Goal: Task Accomplishment & Management: Manage account settings

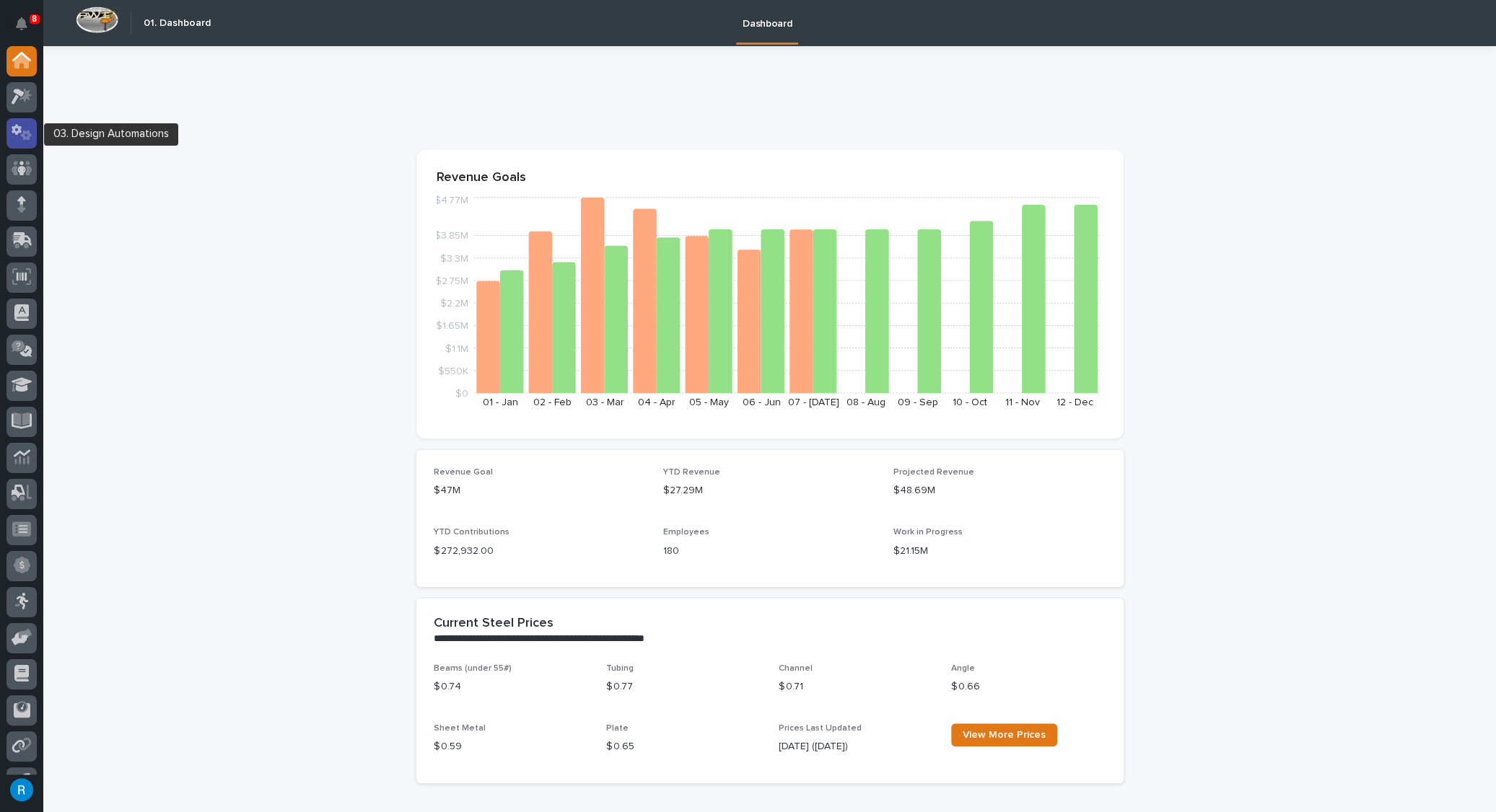
click at [12, 125] on icon at bounding box center [22, 132] width 21 height 17
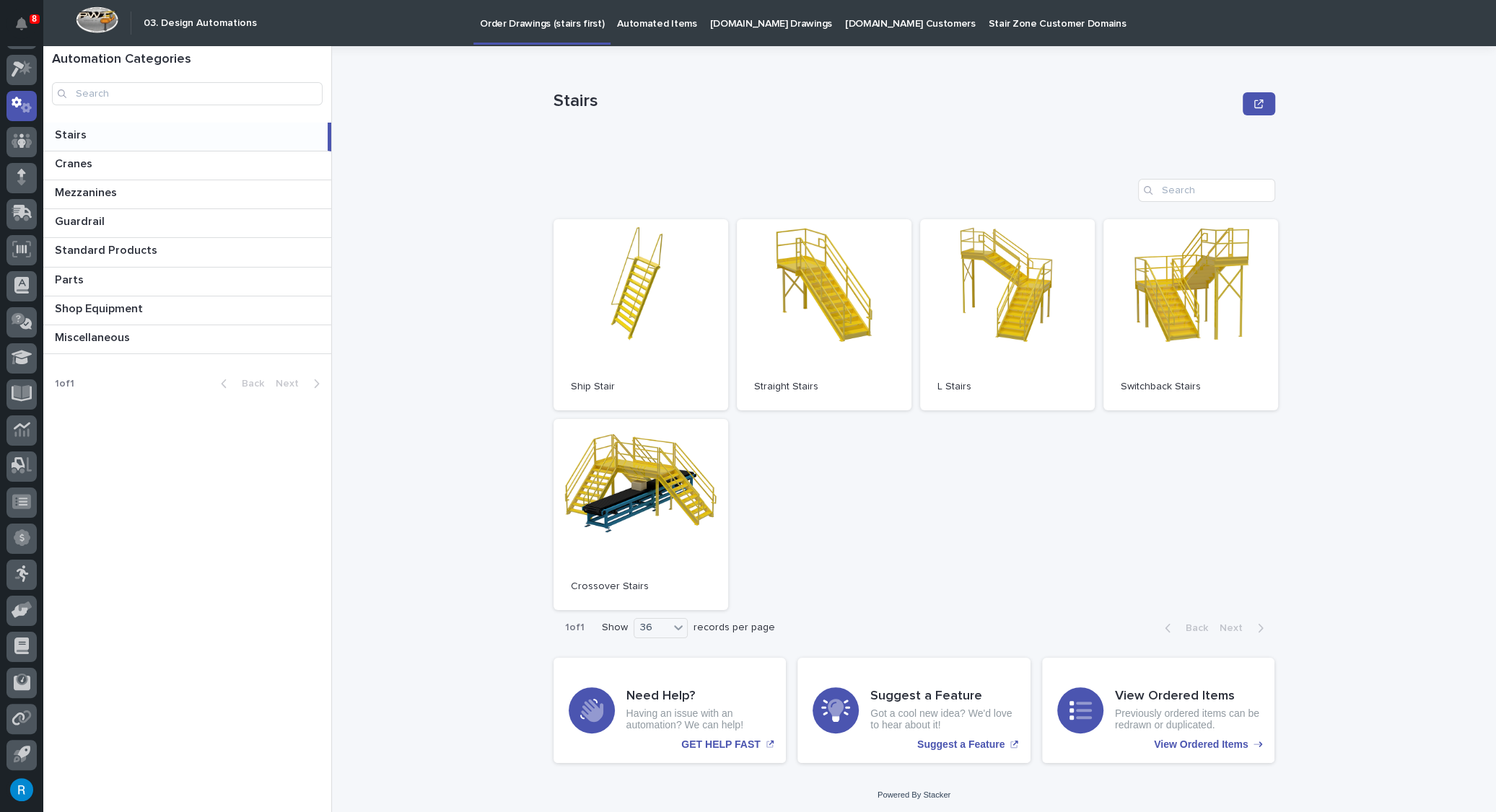
click at [740, 26] on p "StairZone.com Drawings" at bounding box center [771, 15] width 122 height 30
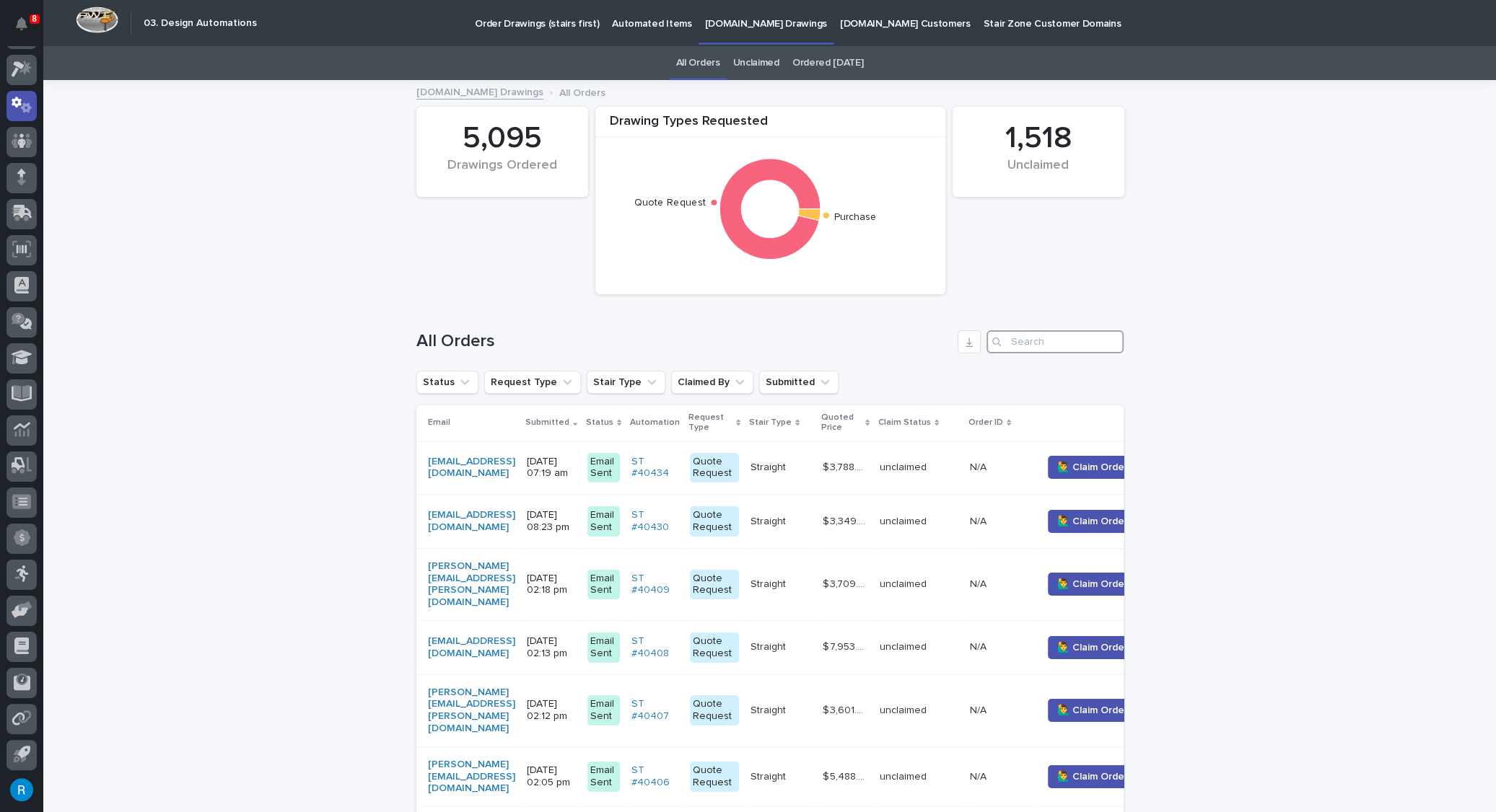
click at [1016, 342] on input "Search" at bounding box center [1055, 342] width 137 height 23
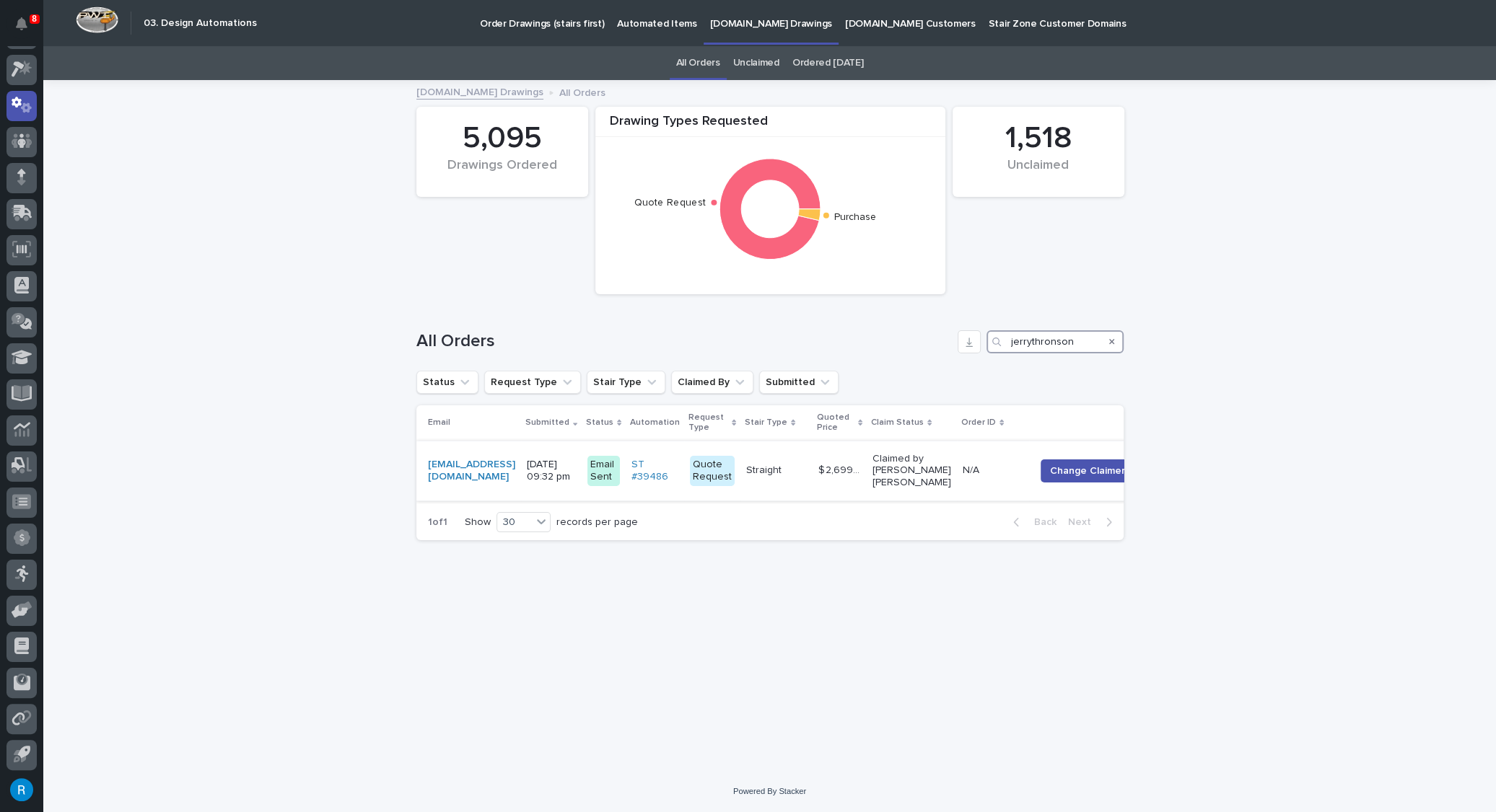
type input "jerrythronson"
click at [485, 459] on div "jerrythronson11@gmail.com" at bounding box center [471, 471] width 87 height 36
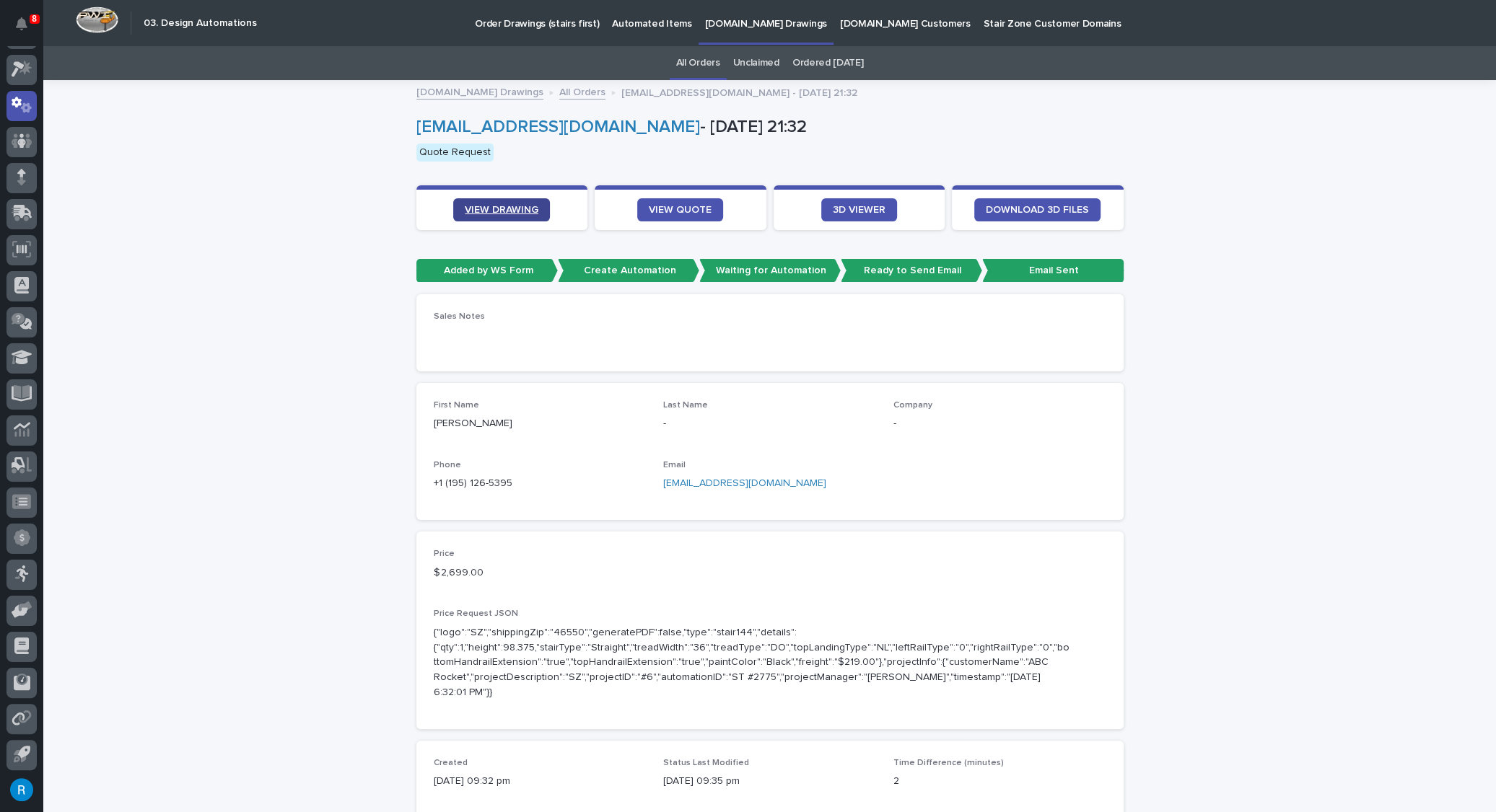
click at [487, 208] on span "VIEW DRAWING" at bounding box center [502, 210] width 74 height 10
click at [690, 208] on span "VIEW QUOTE" at bounding box center [680, 210] width 63 height 10
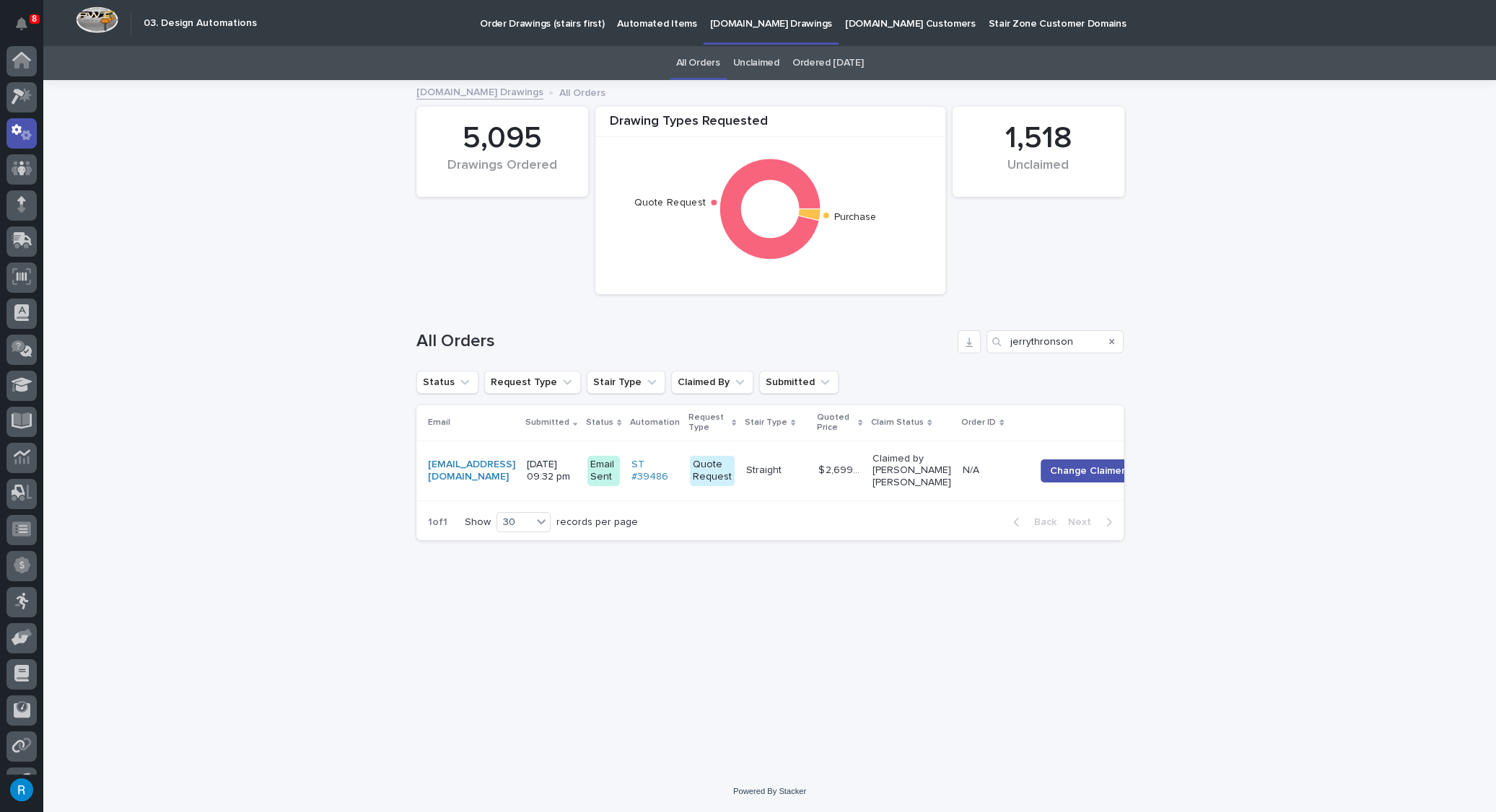
scroll to position [28, 0]
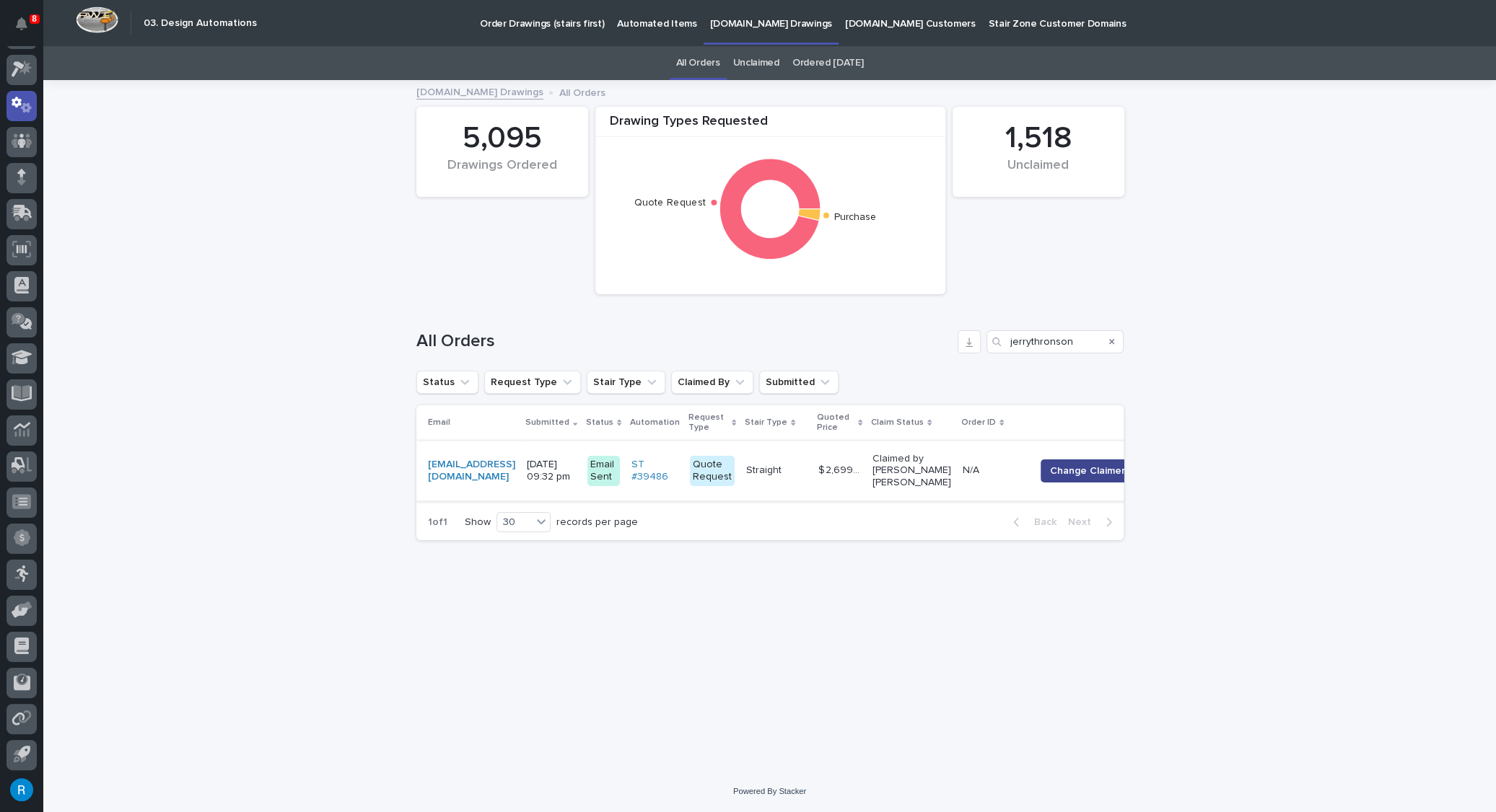
click at [1088, 471] on span "Change Claimer" at bounding box center [1087, 471] width 75 height 15
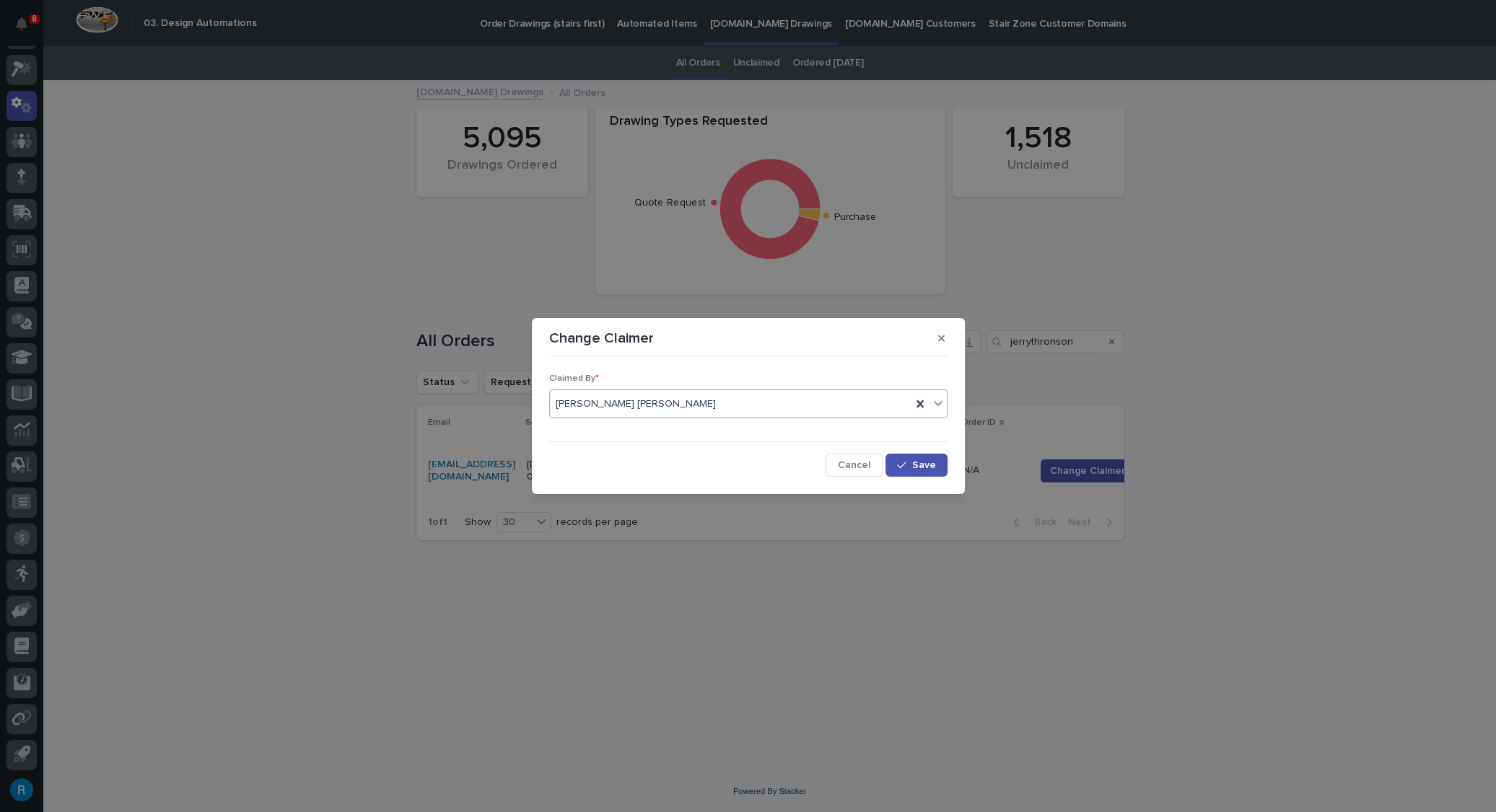
click at [941, 406] on icon at bounding box center [938, 403] width 15 height 15
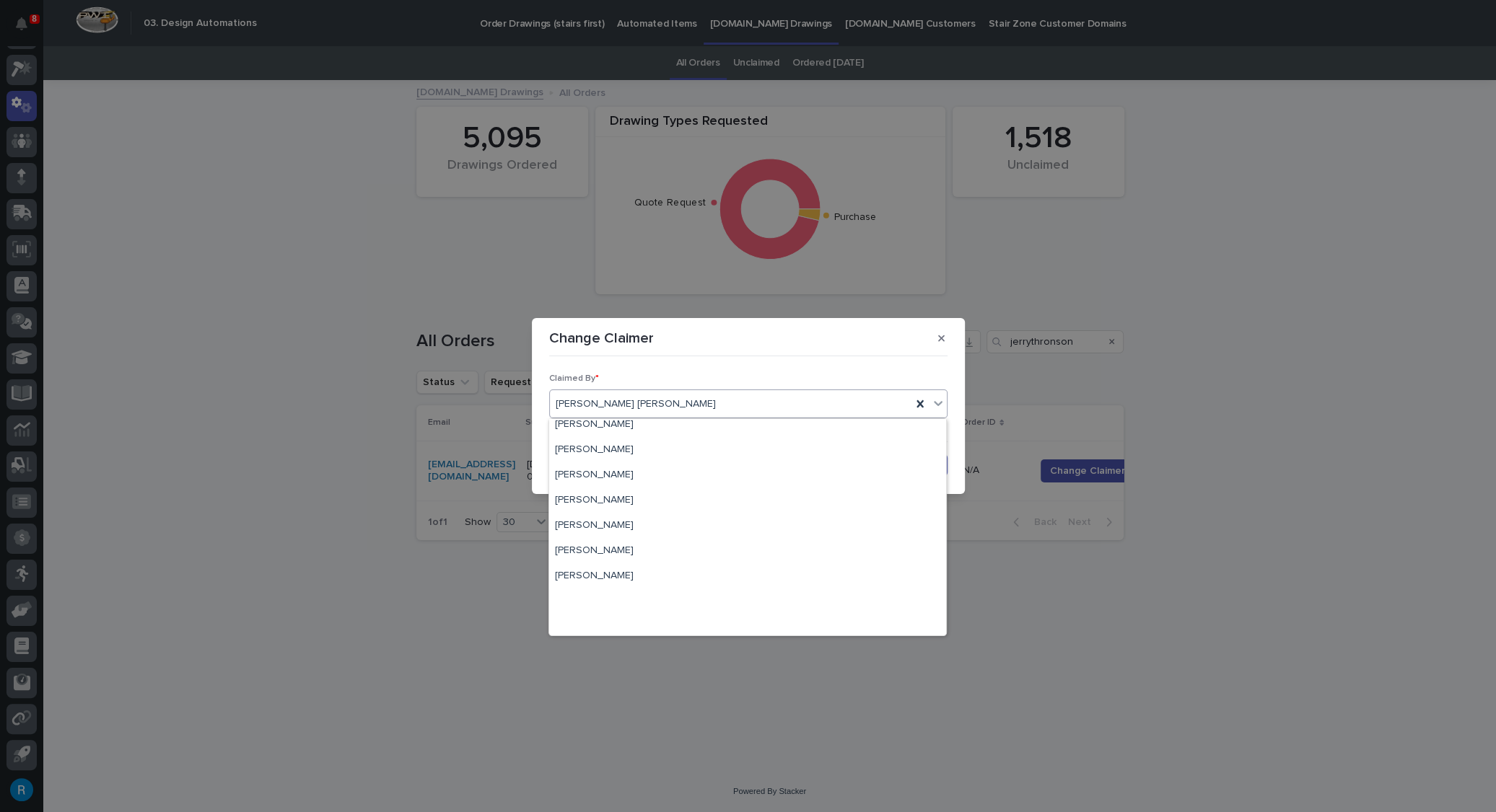
scroll to position [4148, 0]
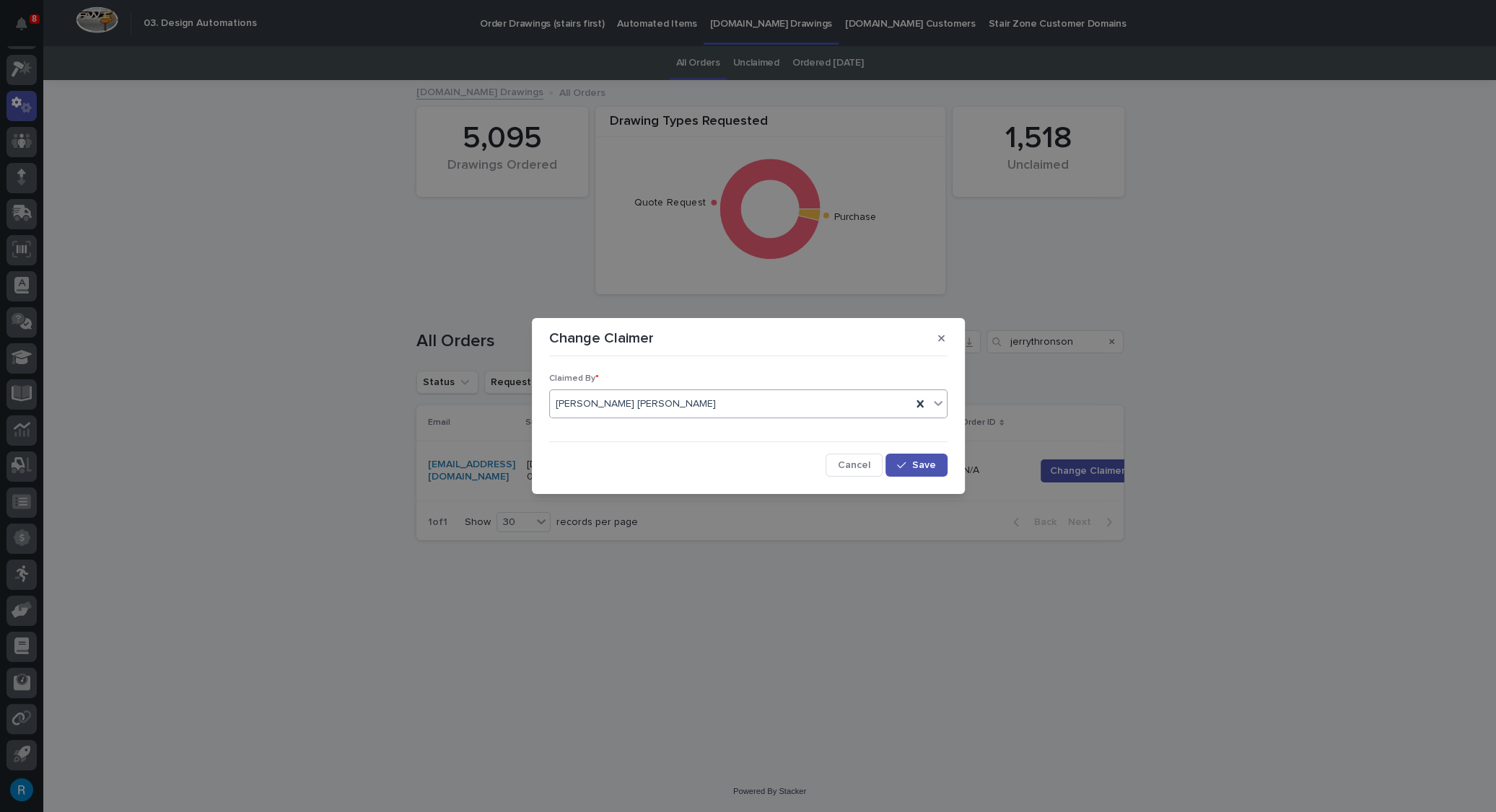
click at [656, 402] on div "Connor Matthes" at bounding box center [730, 404] width 362 height 24
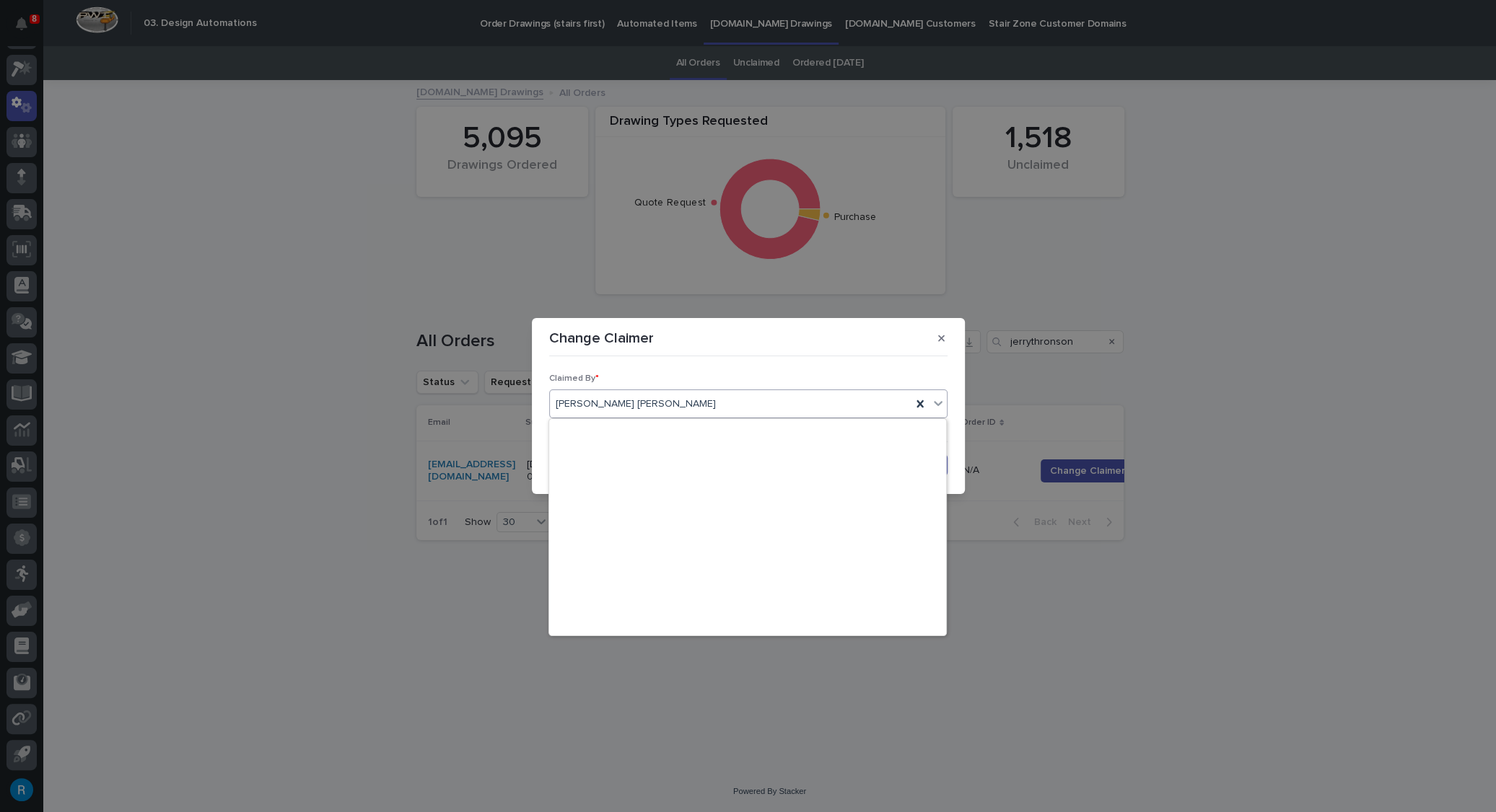
scroll to position [1590, 0]
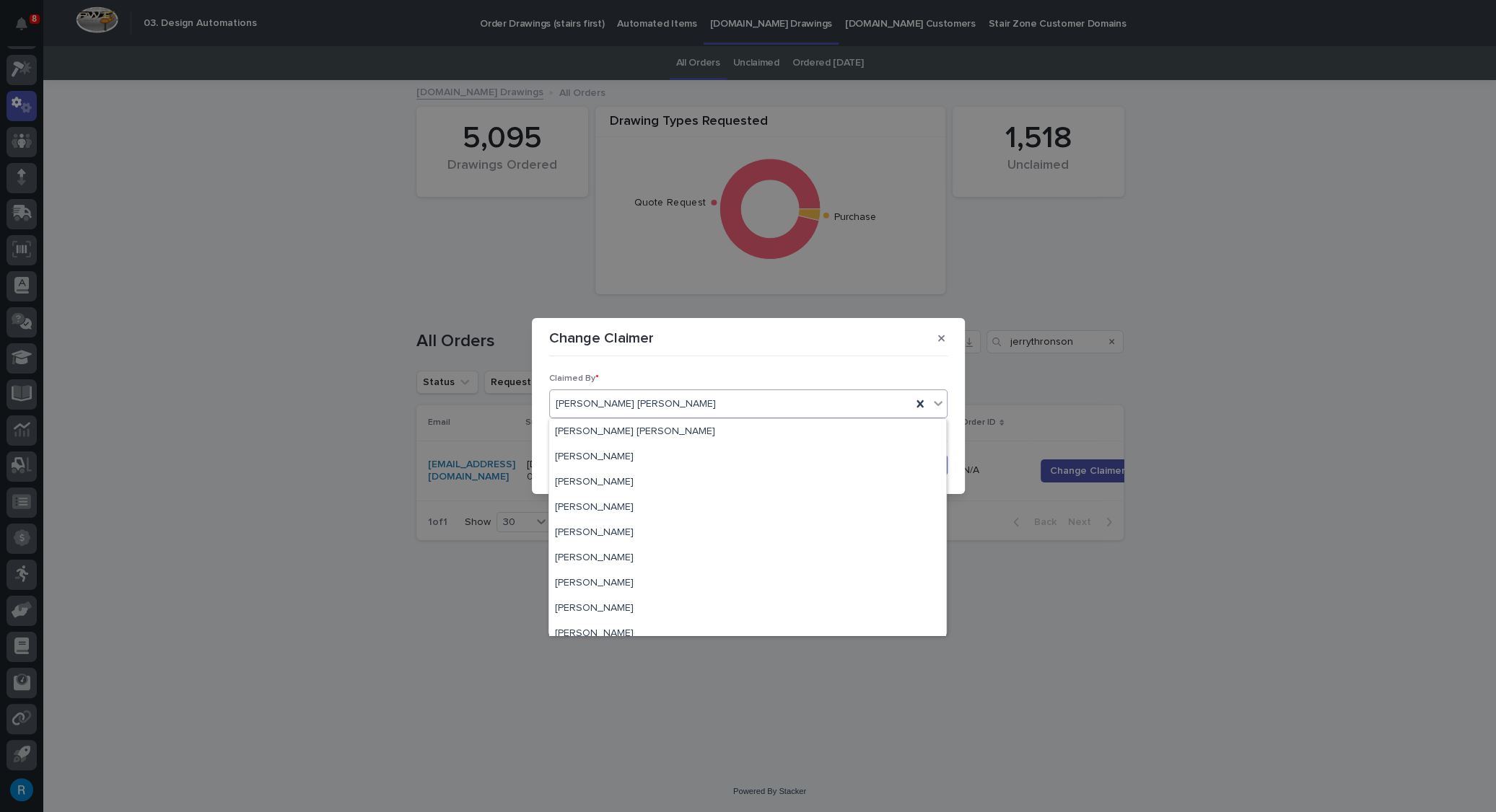
drag, startPoint x: 638, startPoint y: 402, endPoint x: 539, endPoint y: 396, distance: 99.2
click at [540, 398] on section "Change Claimer Claimed By * option Aaron Hulings focused, 1 of 289. 289 results…" at bounding box center [748, 406] width 433 height 176
click at [941, 338] on icon "button" at bounding box center [941, 338] width 7 height 7
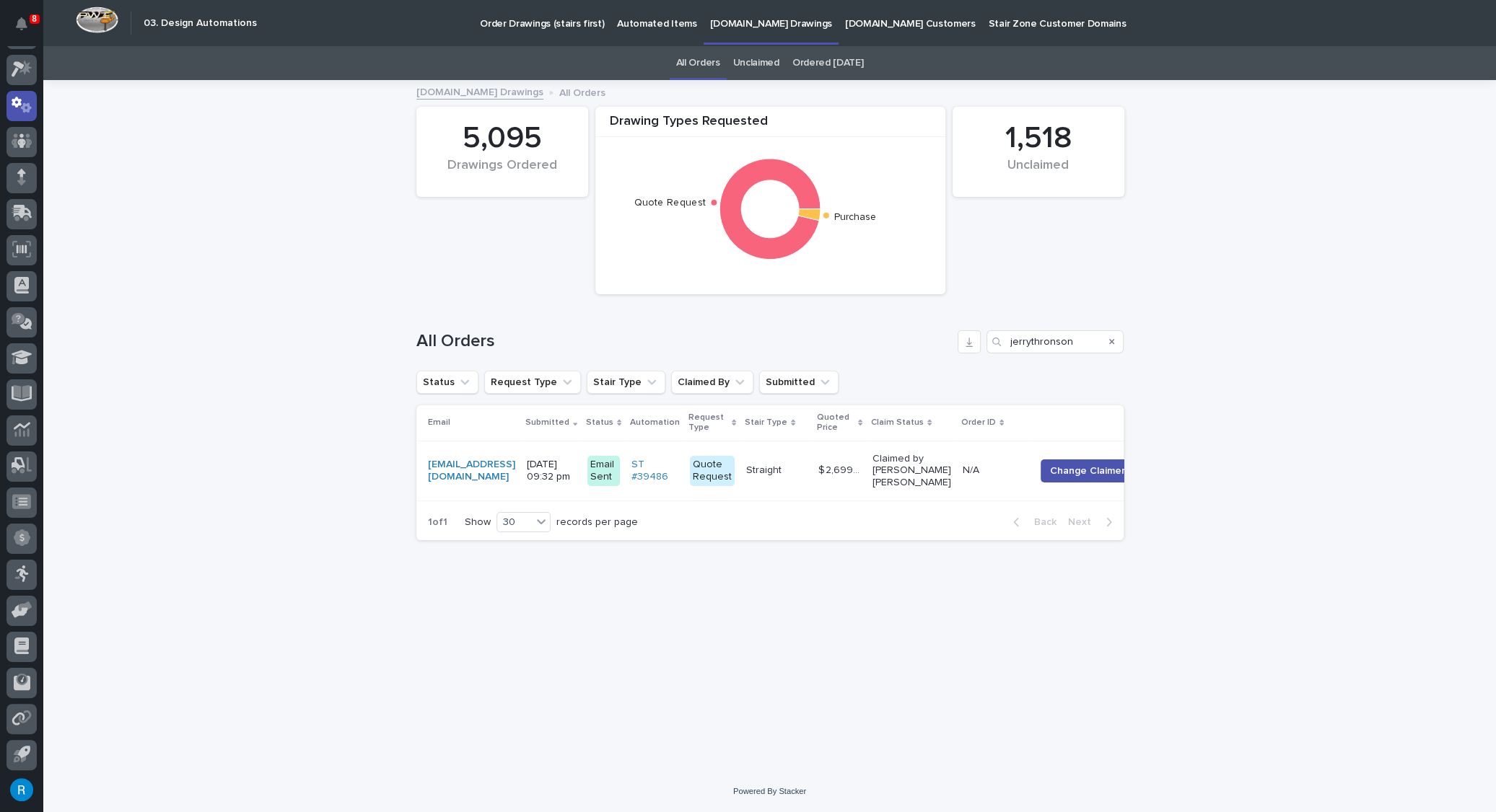
click at [1006, 468] on p at bounding box center [993, 471] width 61 height 12
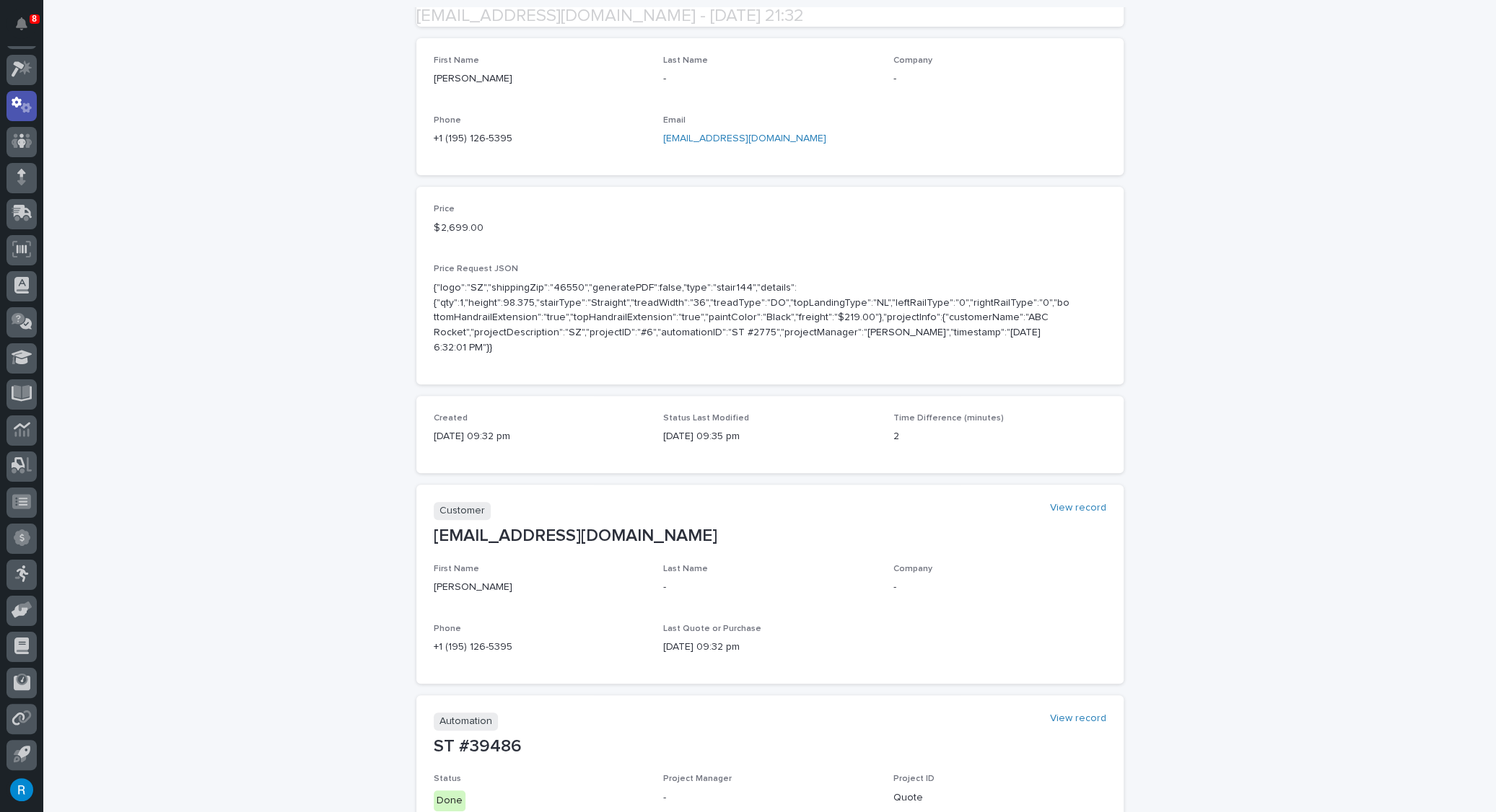
scroll to position [525, 0]
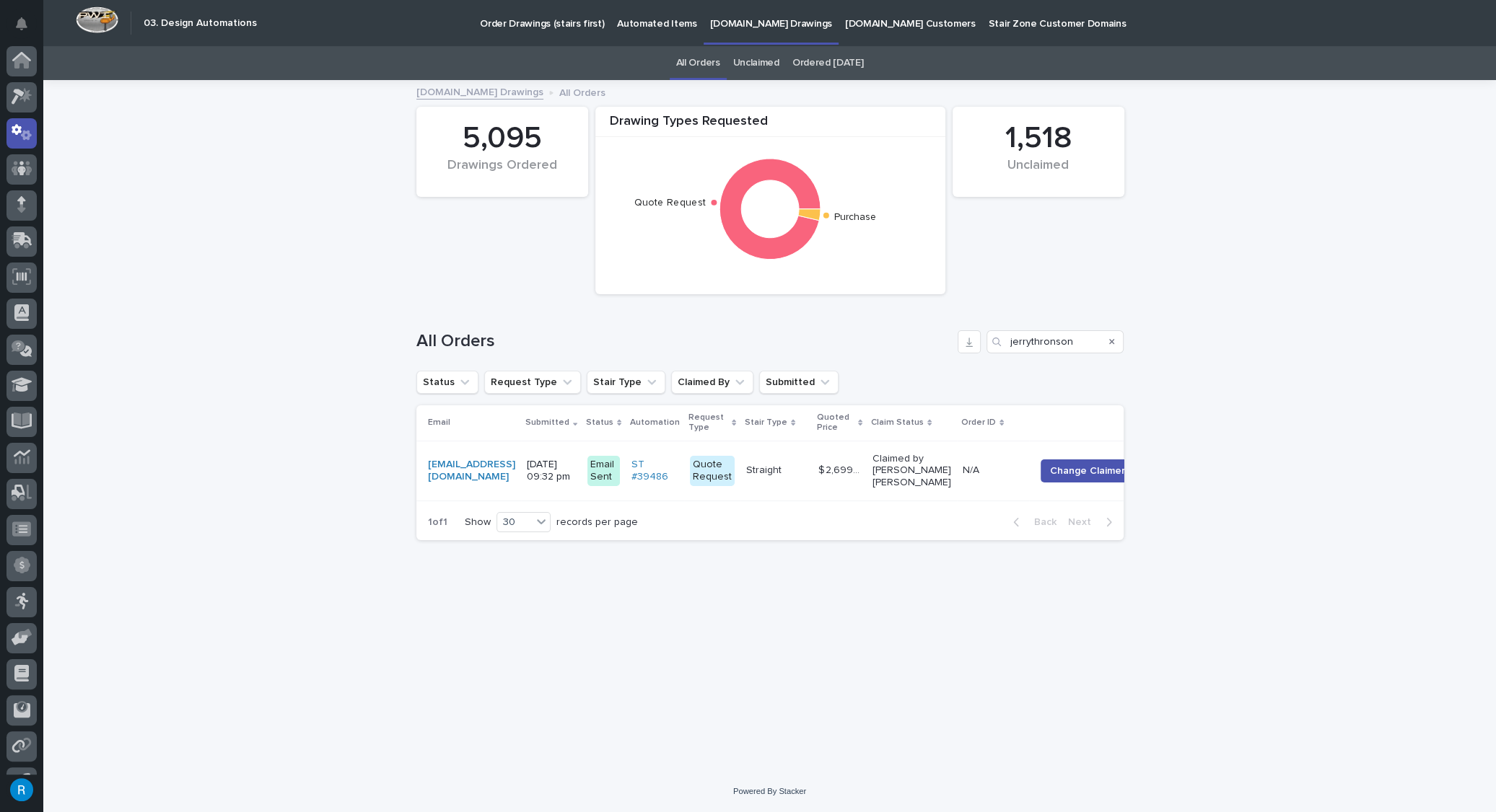
scroll to position [28, 0]
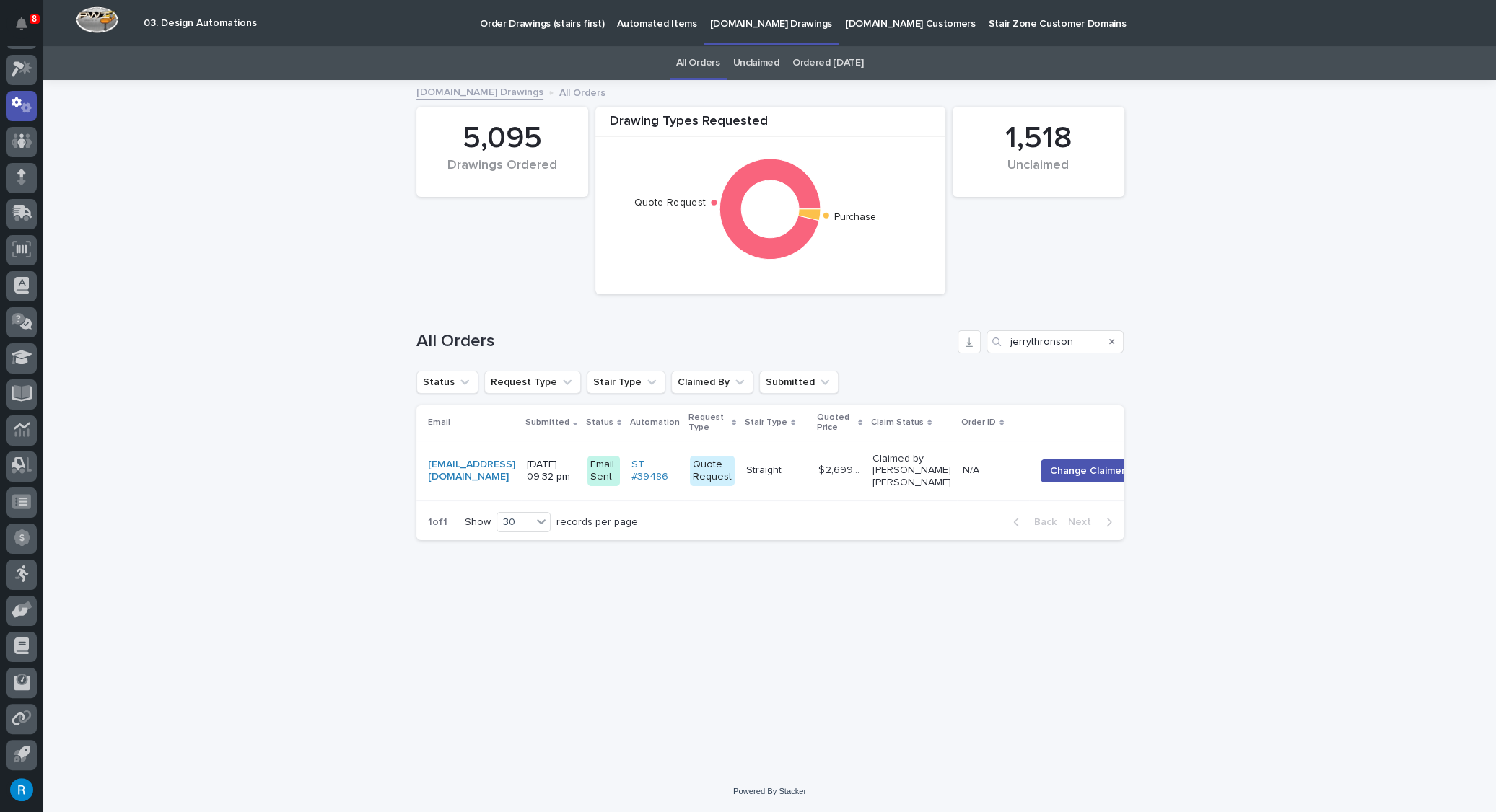
click at [619, 23] on p "Automated Items" at bounding box center [657, 15] width 80 height 30
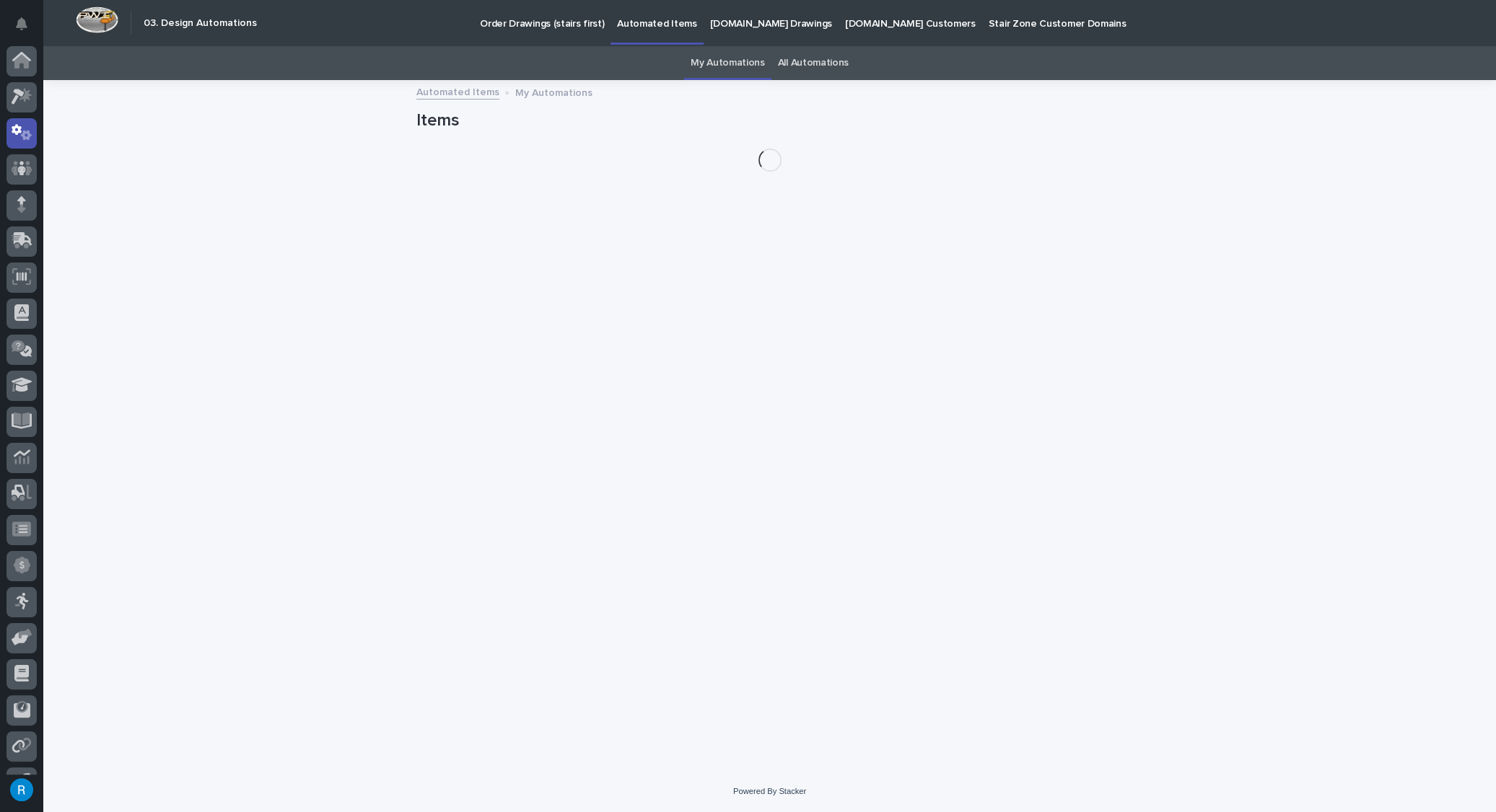
scroll to position [28, 0]
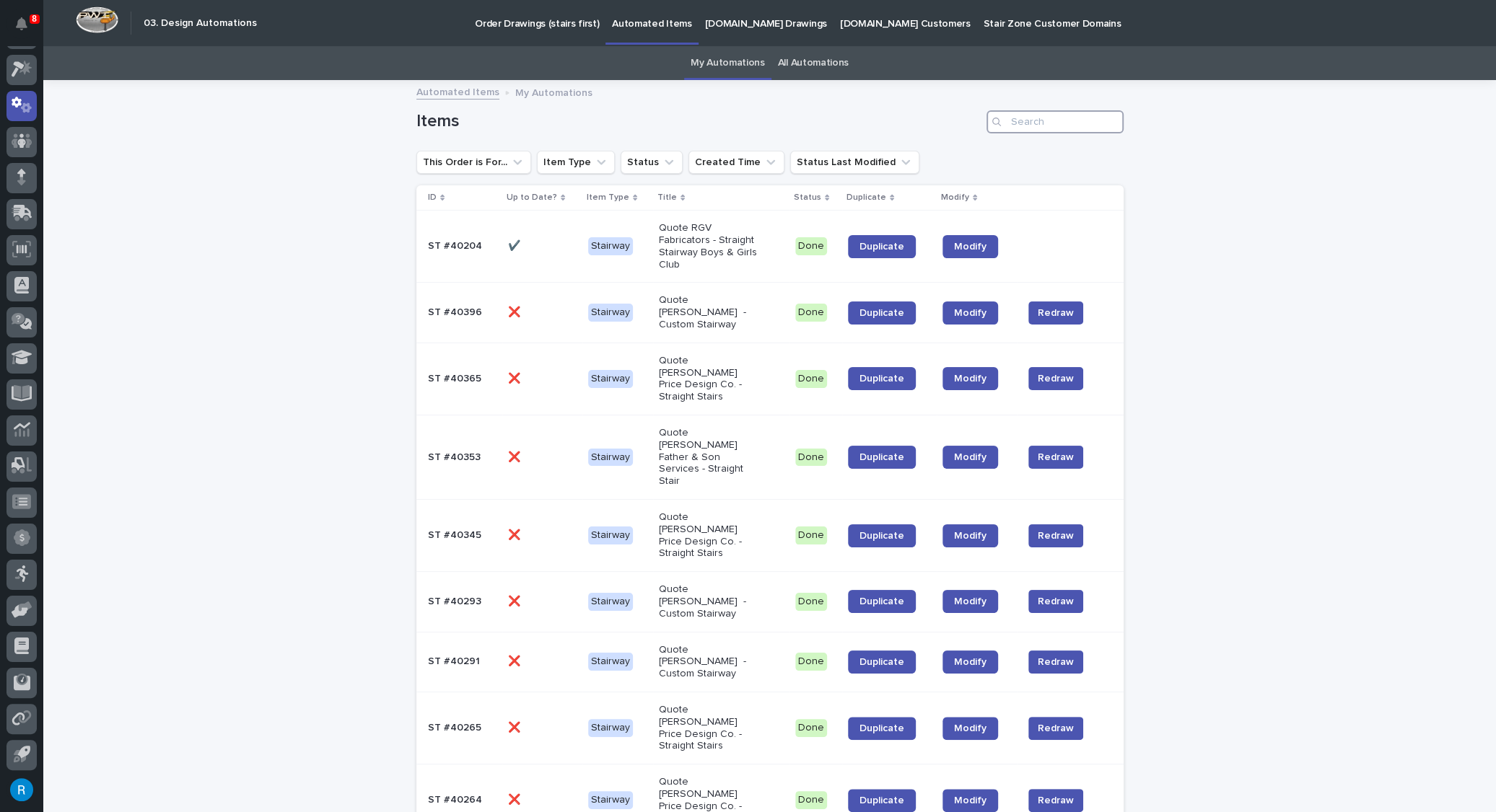
click at [1015, 125] on input "Search" at bounding box center [1055, 122] width 137 height 23
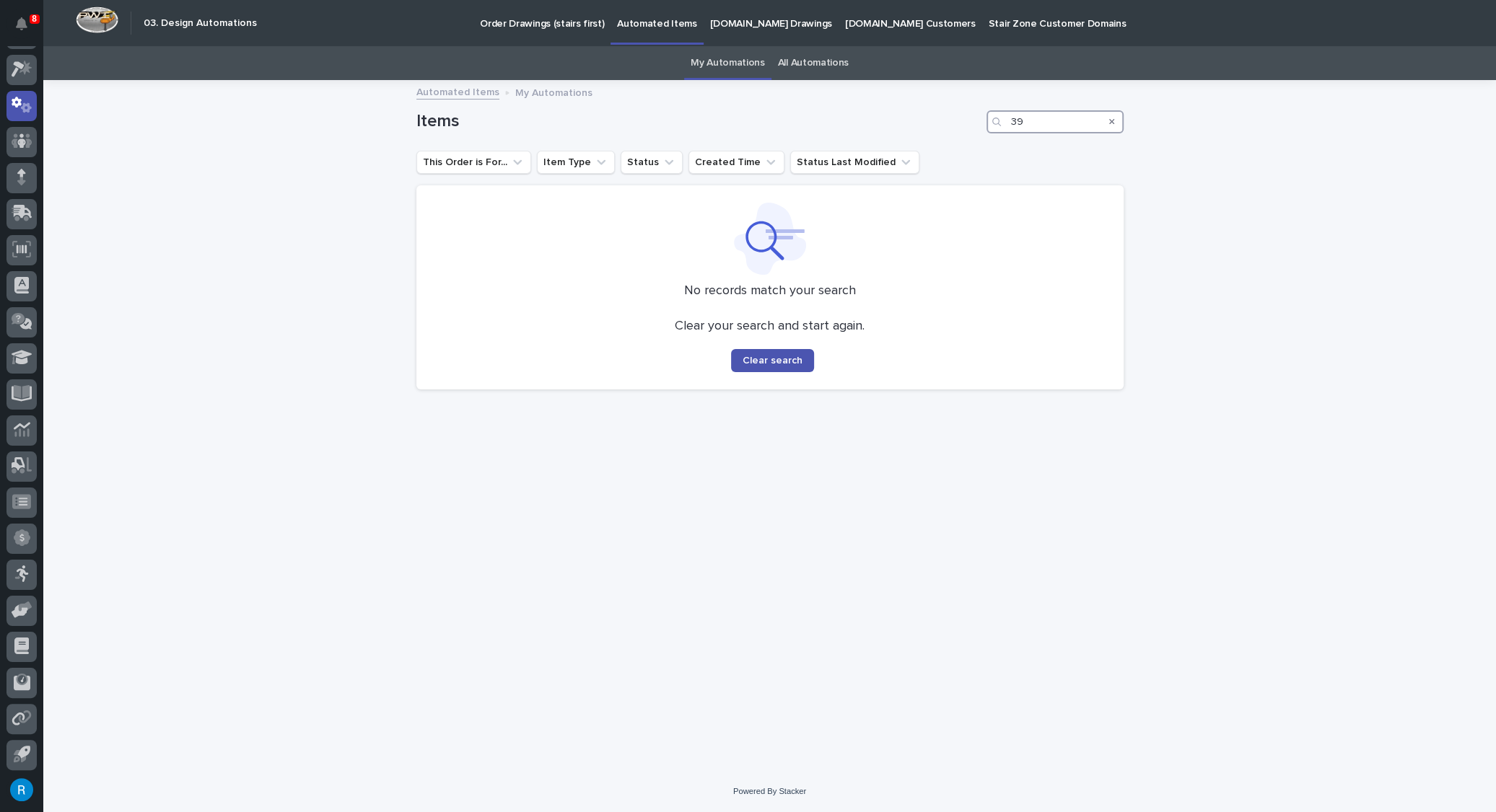
type input "3"
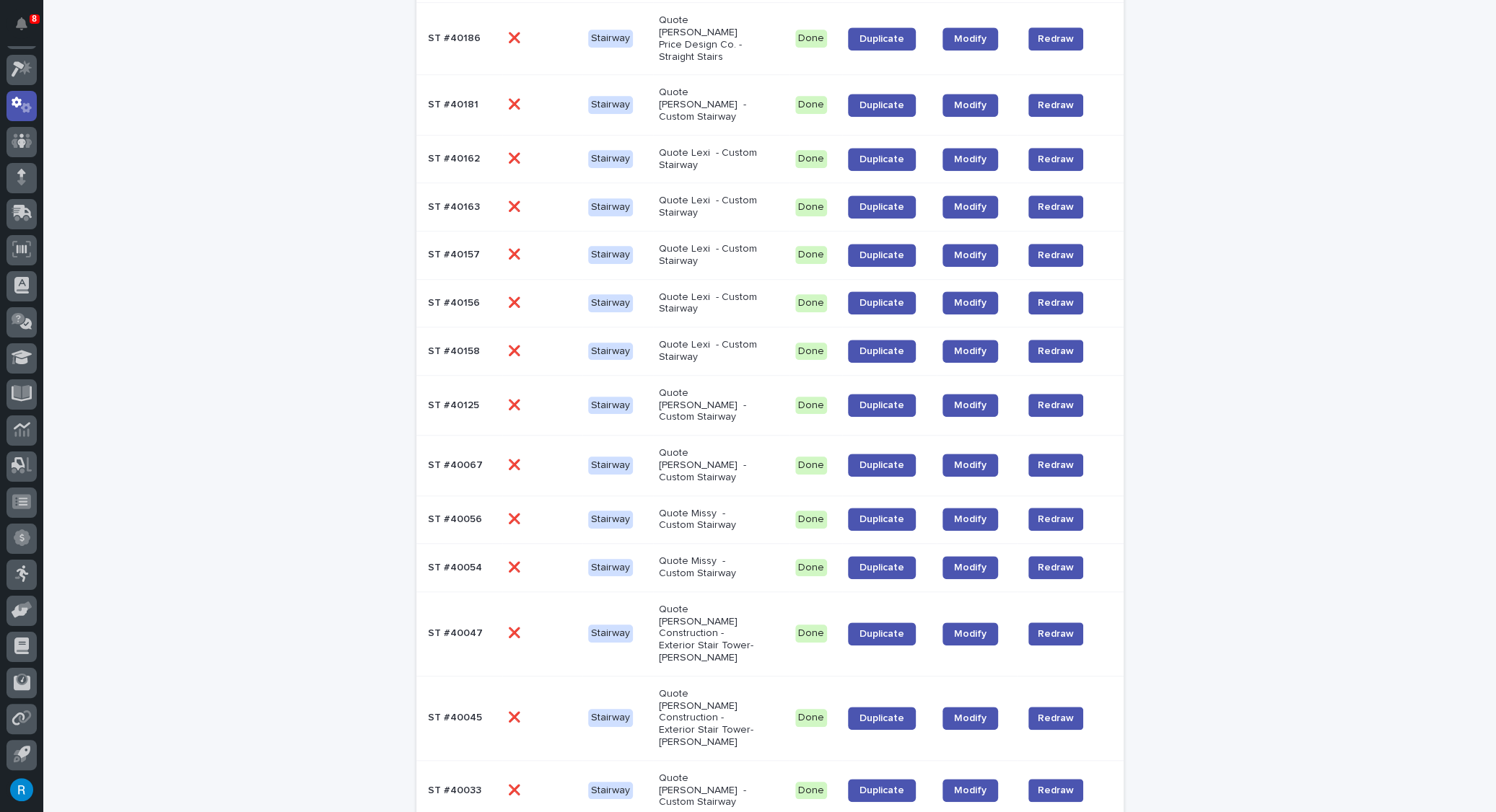
scroll to position [1139, 0]
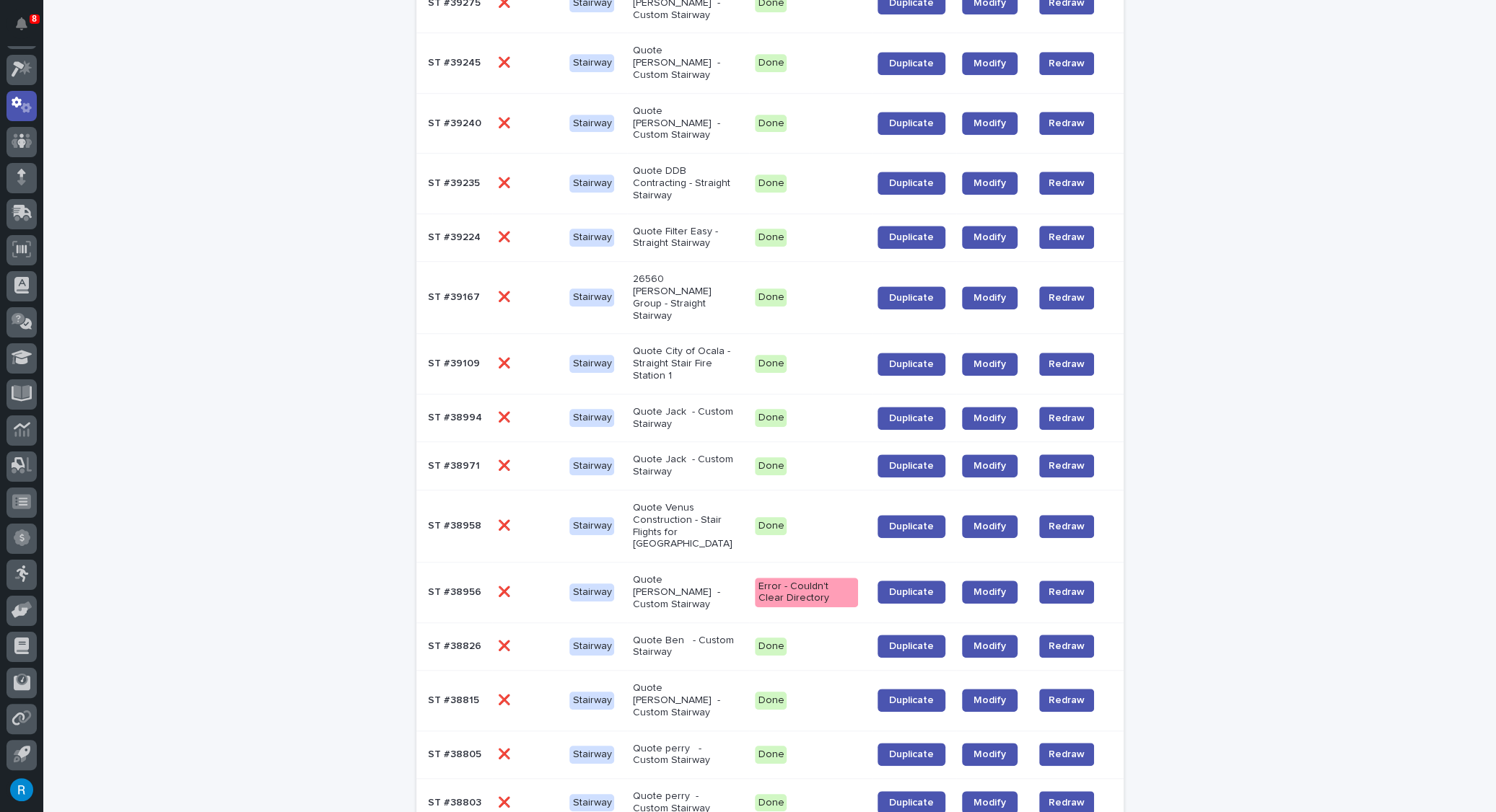
scroll to position [1071, 0]
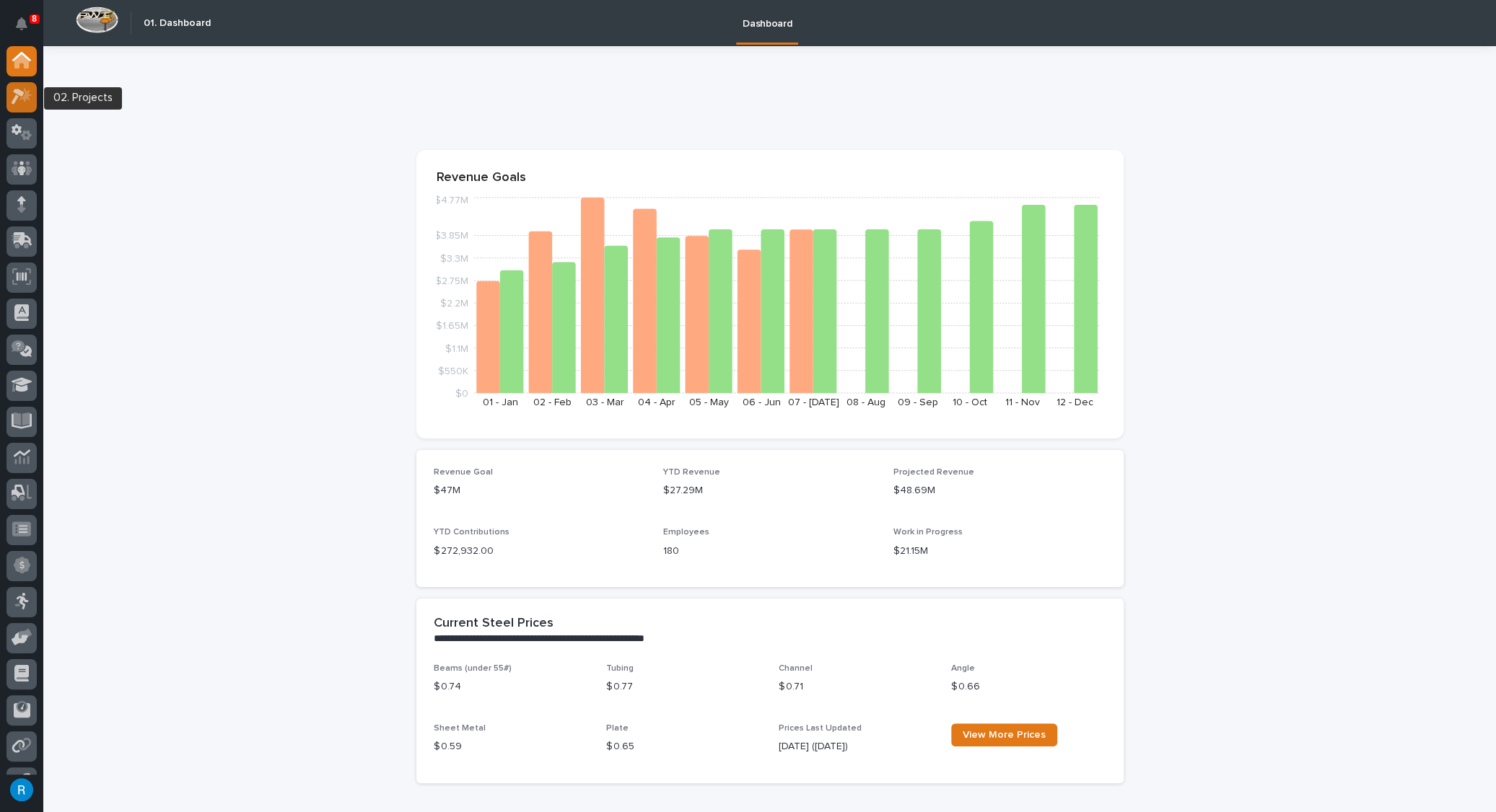
click at [20, 101] on icon at bounding box center [22, 96] width 21 height 17
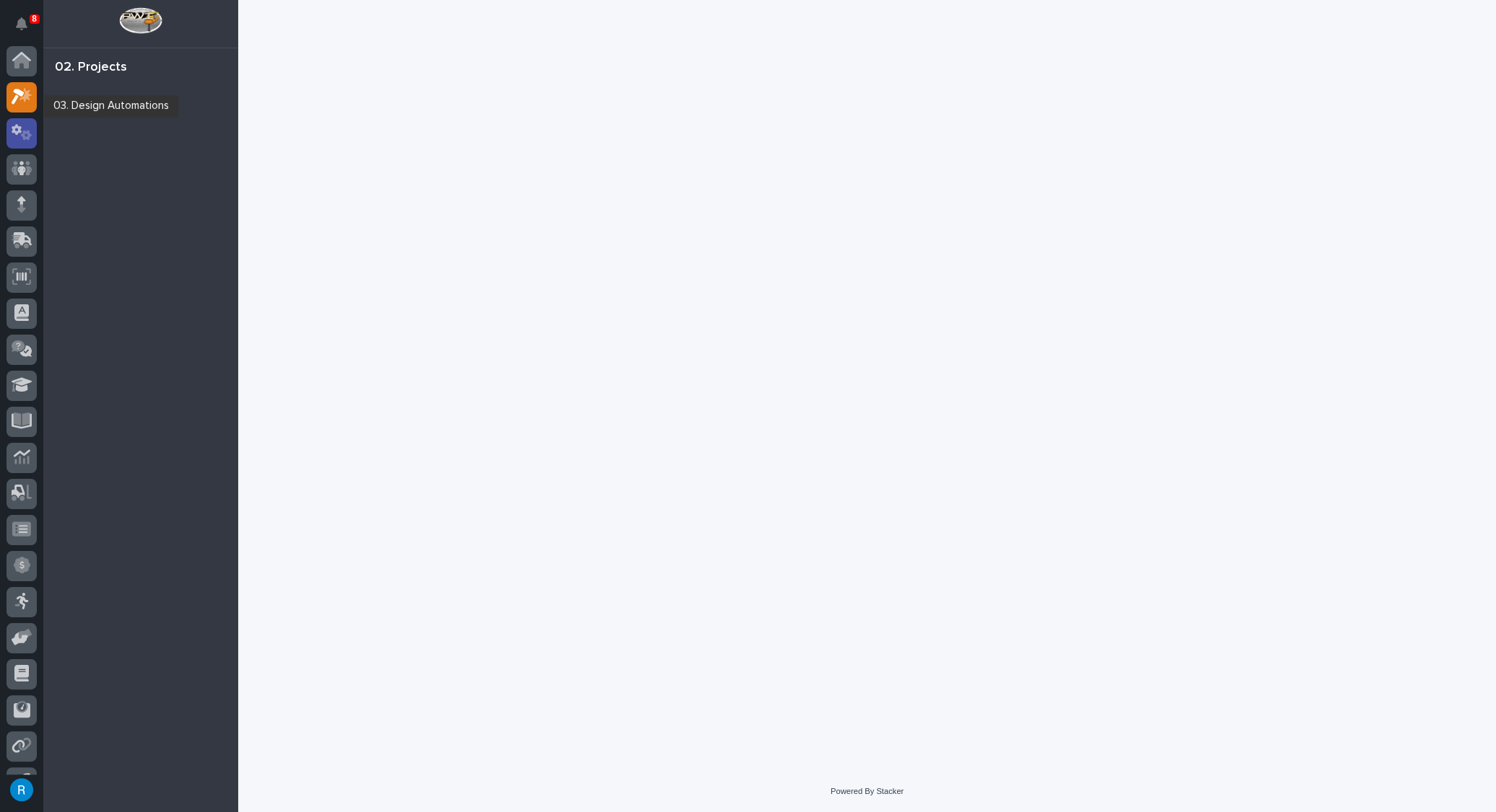
scroll to position [28, 0]
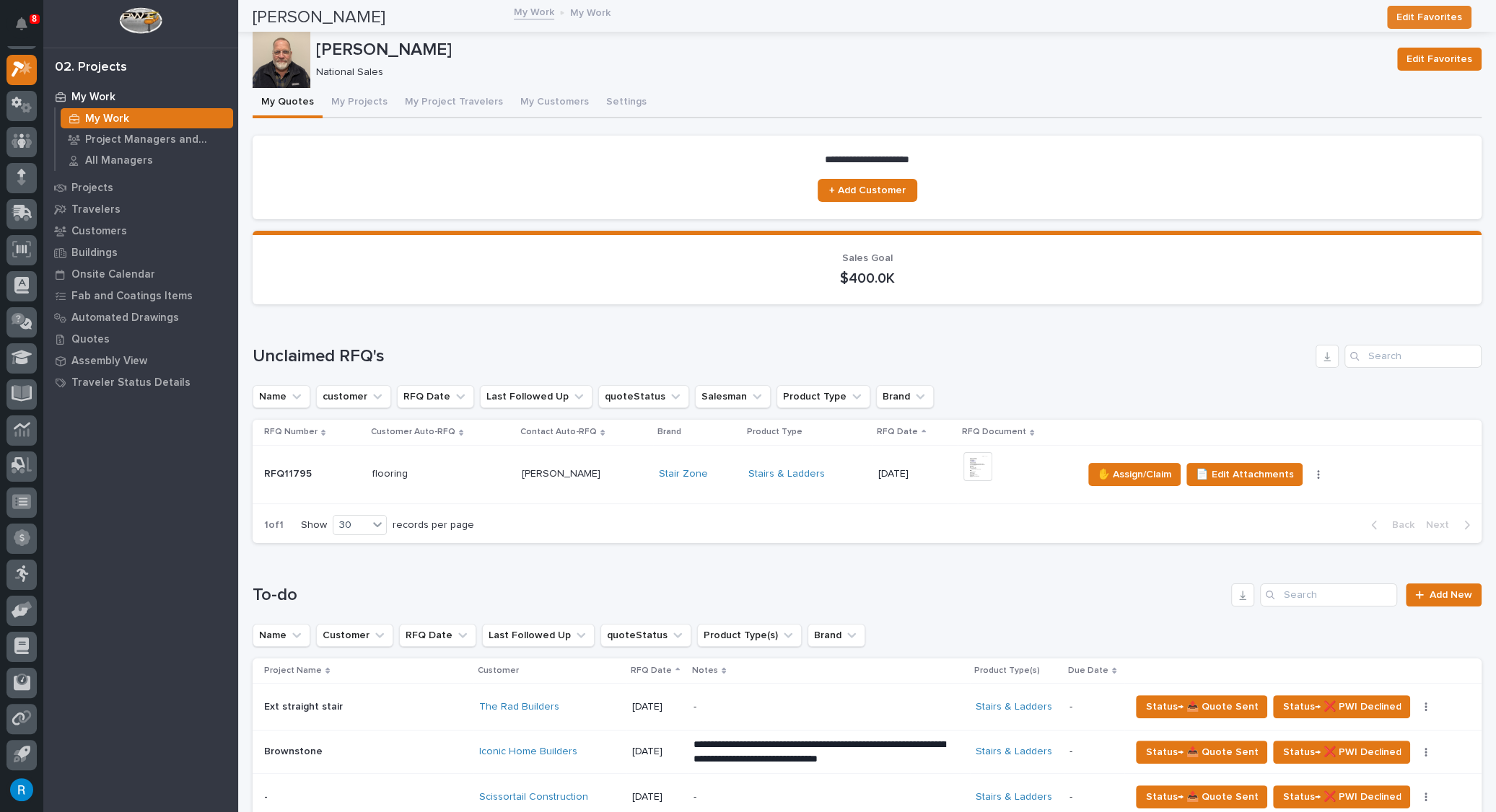
scroll to position [656, 0]
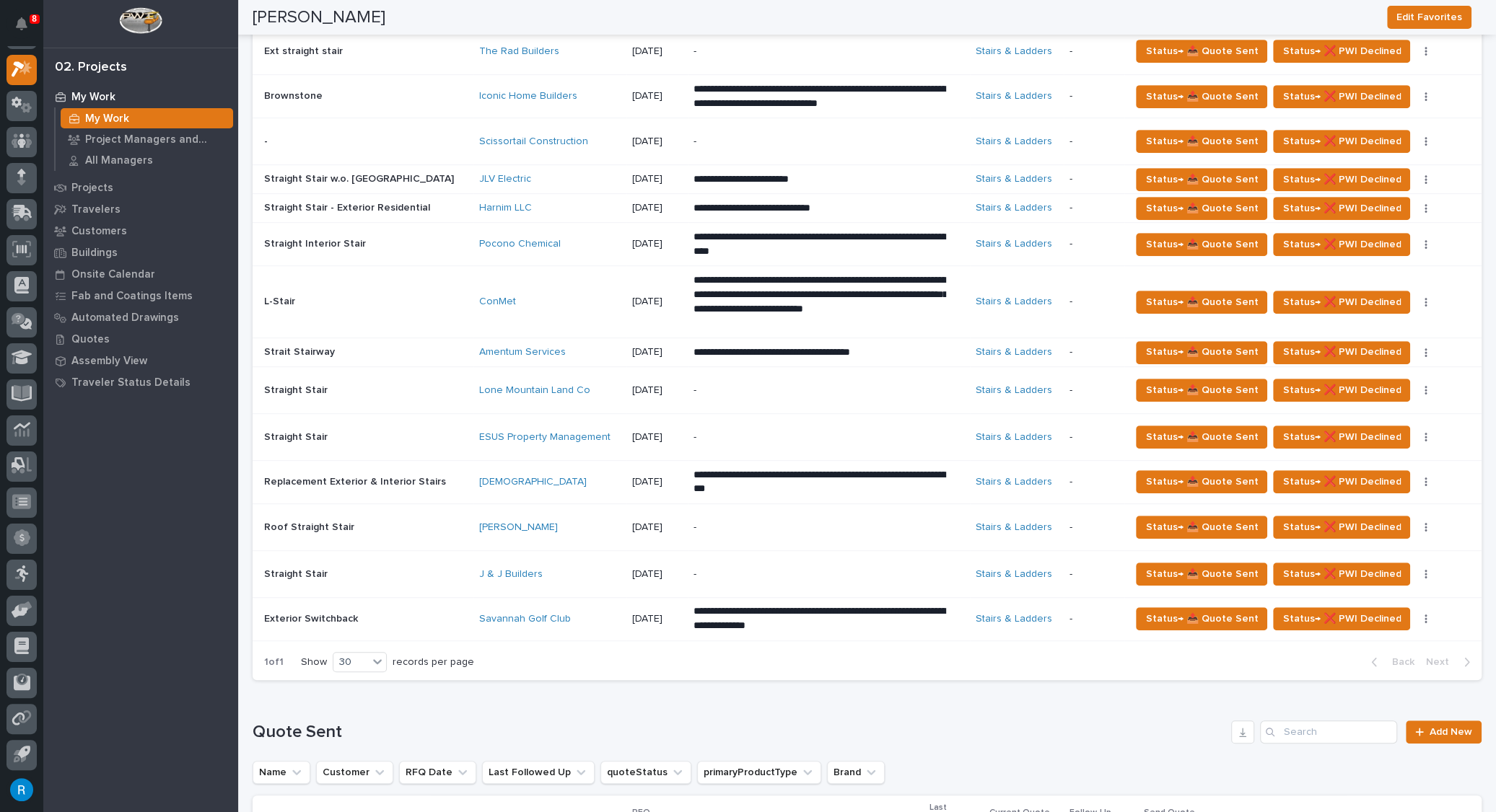
click at [581, 573] on div "J & J Builders" at bounding box center [549, 574] width 140 height 12
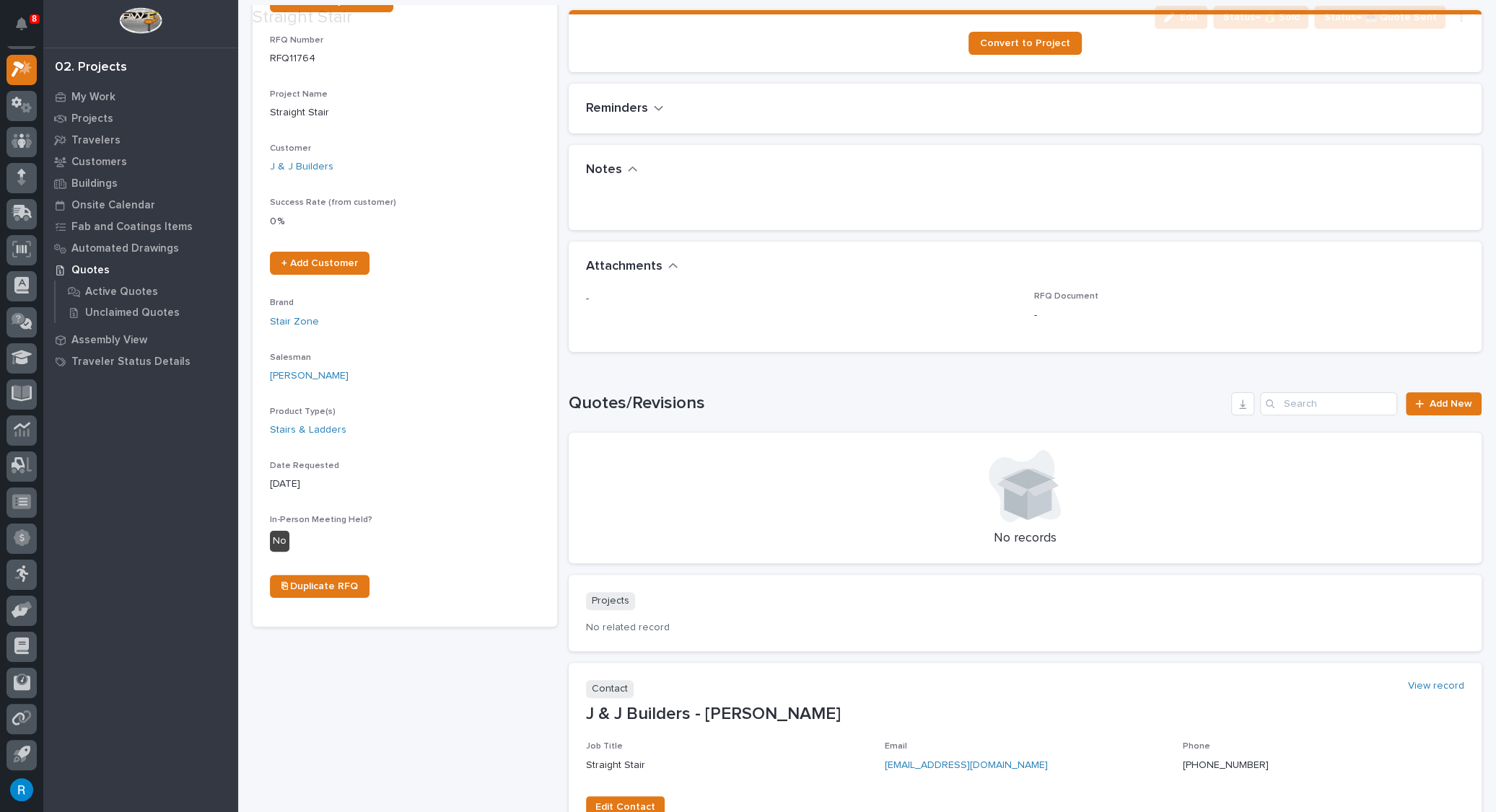
scroll to position [291, 0]
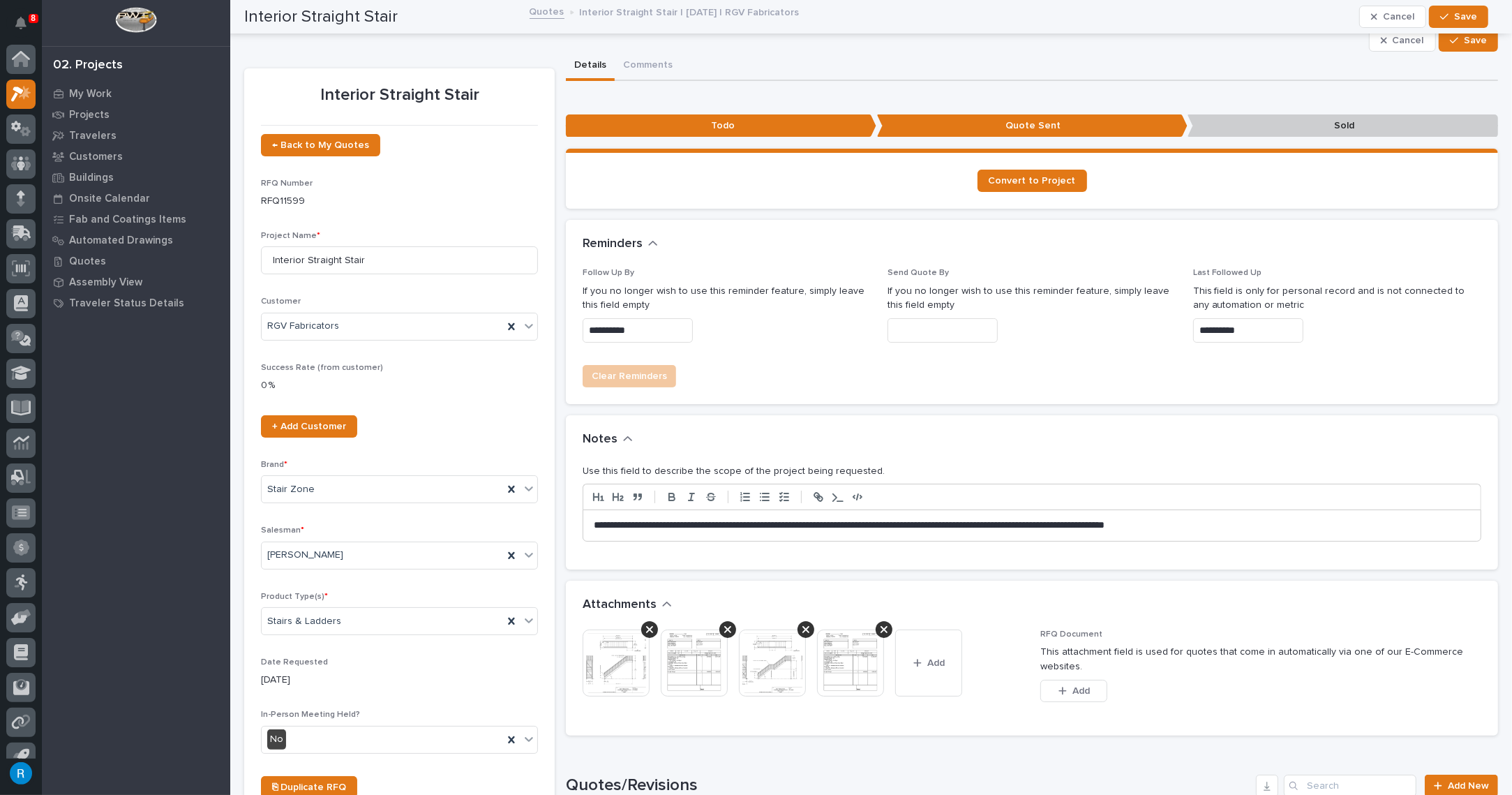
scroll to position [18, 0]
